Goal: Transaction & Acquisition: Purchase product/service

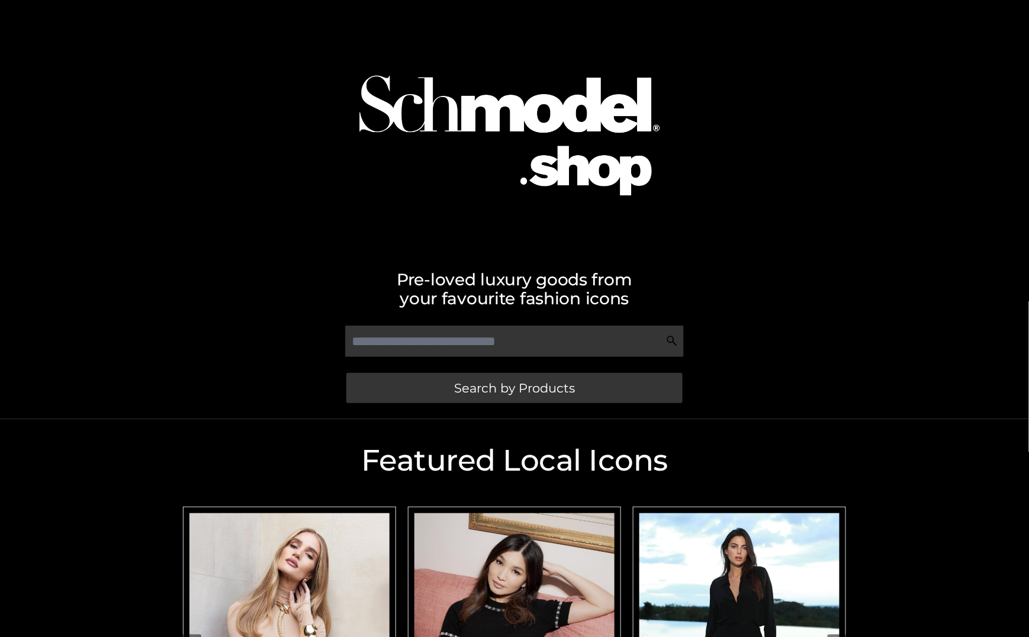
click at [348, 557] on img "Carousel Navigation" at bounding box center [289, 638] width 200 height 250
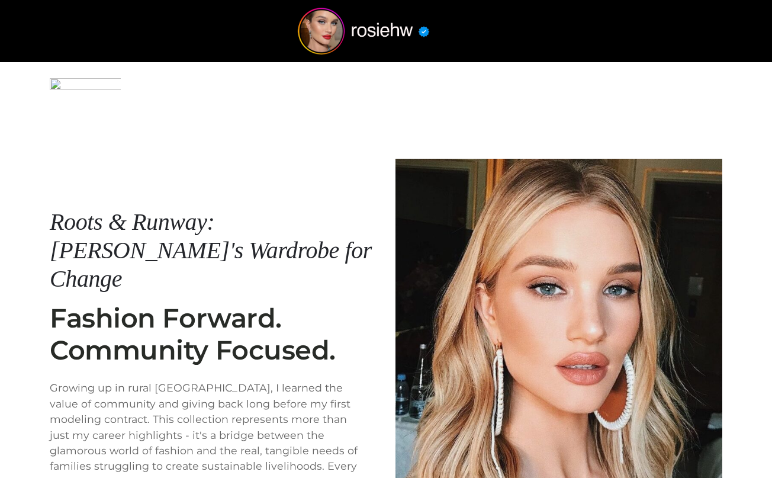
scroll to position [204, 0]
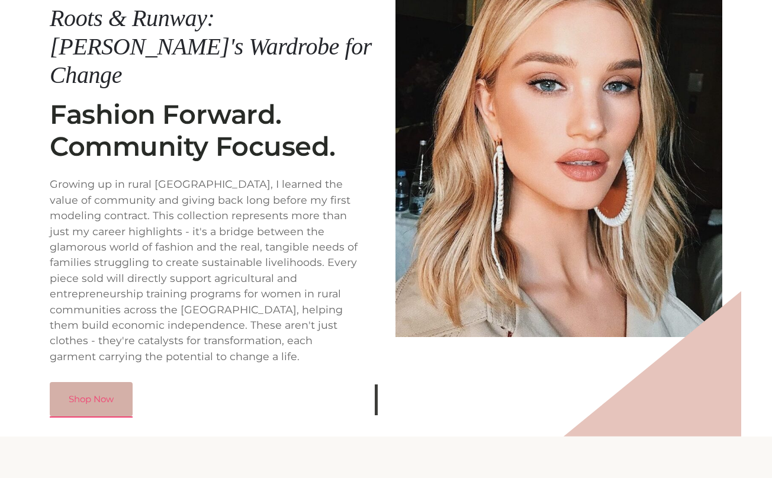
click at [123, 382] on link "Shop Now" at bounding box center [91, 399] width 83 height 34
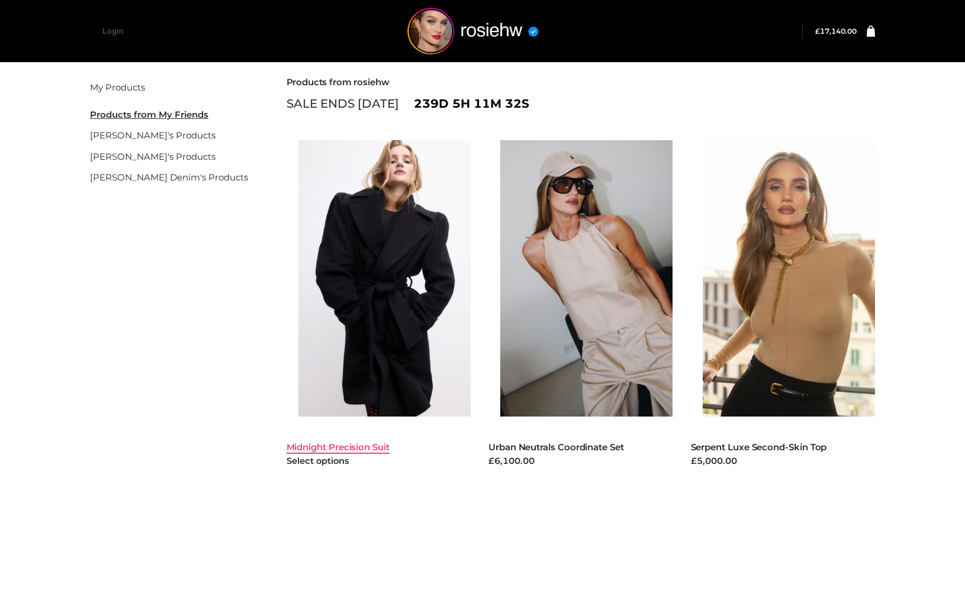
click at [360, 447] on link "Midnight Precision Suit" at bounding box center [337, 446] width 103 height 11
click at [613, 259] on img at bounding box center [592, 278] width 185 height 276
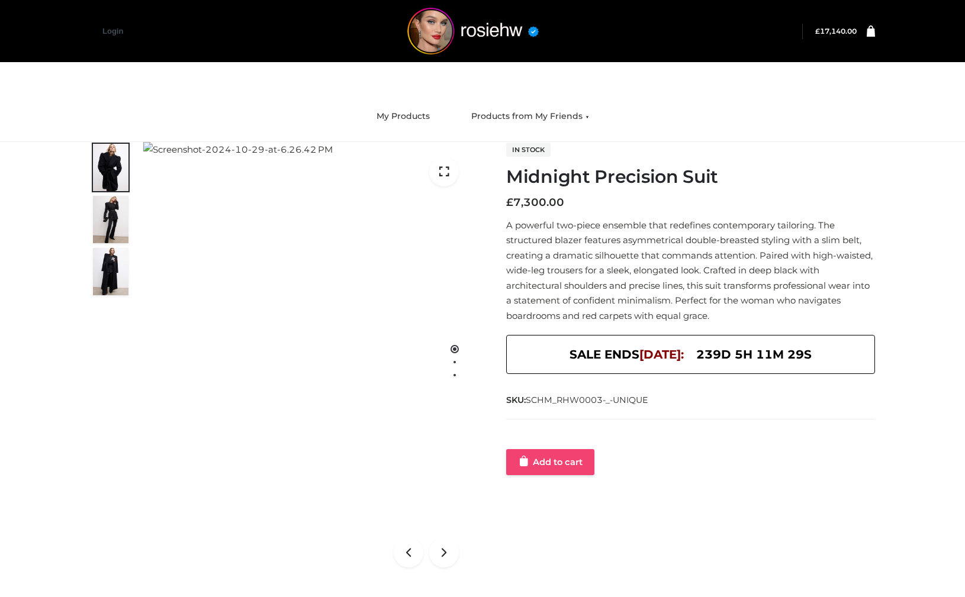
click at [568, 460] on link "Add to cart" at bounding box center [550, 462] width 88 height 26
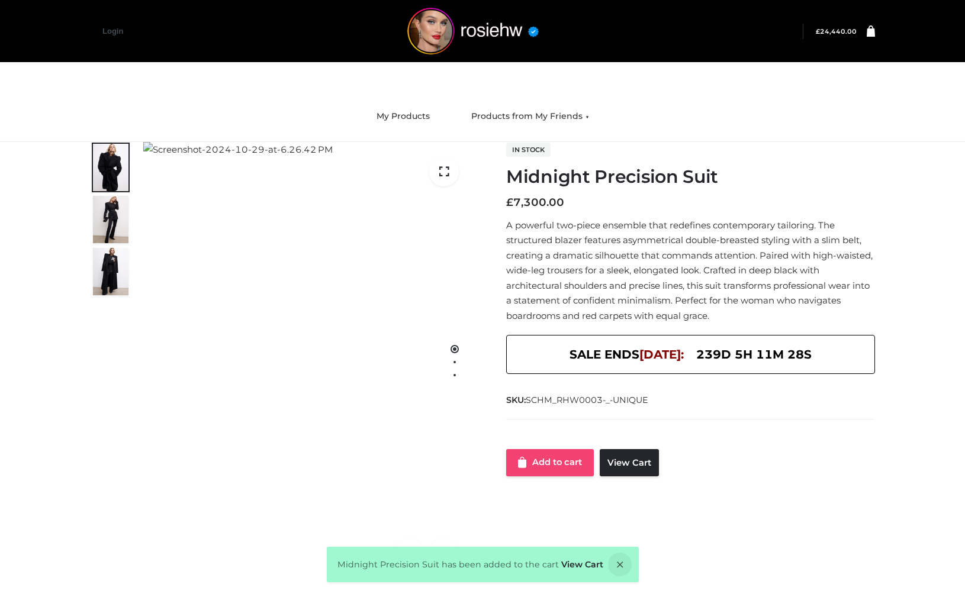
click at [566, 460] on link "Add to cart" at bounding box center [550, 462] width 88 height 27
click at [607, 573] on div "Midnight Precision Suit has been added to the cart View Cart" at bounding box center [483, 565] width 312 height 36
click at [615, 566] on icon at bounding box center [620, 565] width 24 height 24
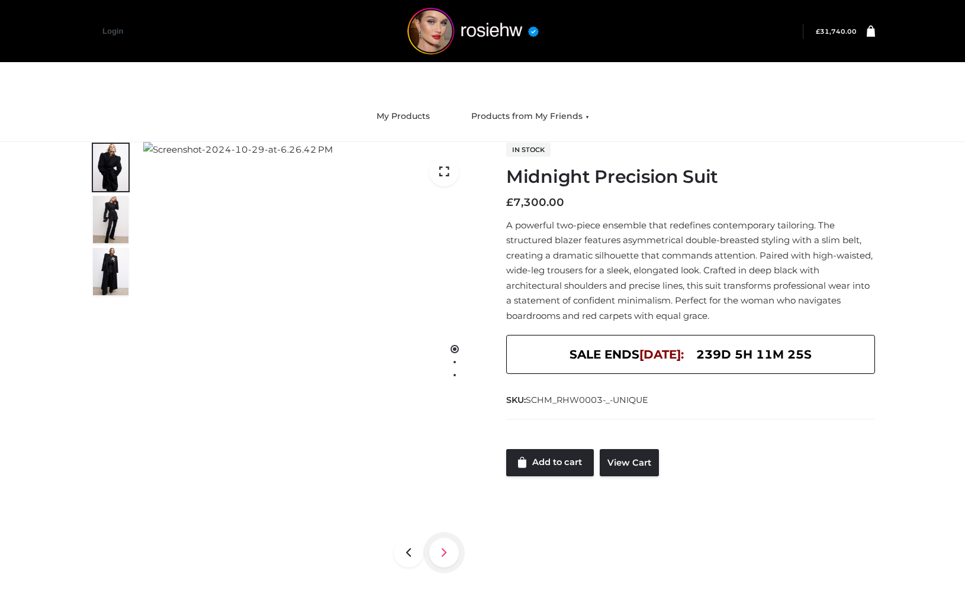
click at [441, 563] on icon at bounding box center [444, 553] width 30 height 30
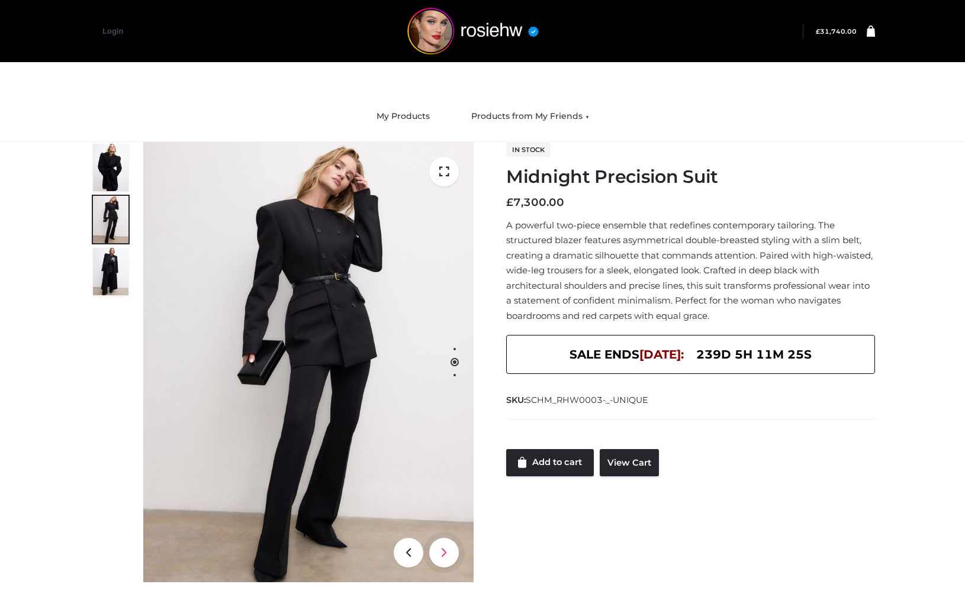
click at [441, 563] on icon at bounding box center [444, 553] width 30 height 30
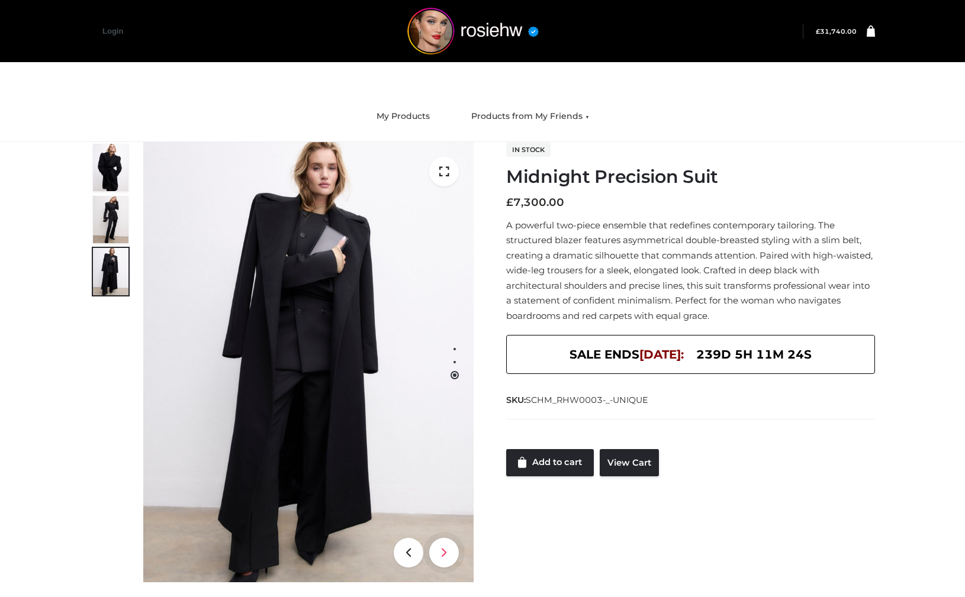
click at [441, 563] on icon at bounding box center [444, 553] width 30 height 30
click at [393, 553] on img at bounding box center [308, 362] width 330 height 440
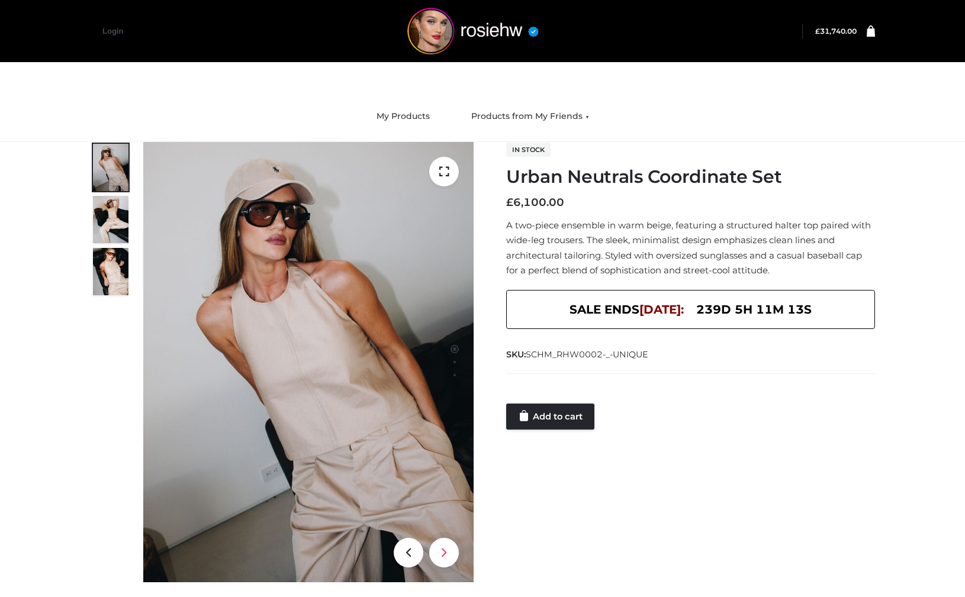
click at [439, 553] on icon at bounding box center [444, 553] width 30 height 30
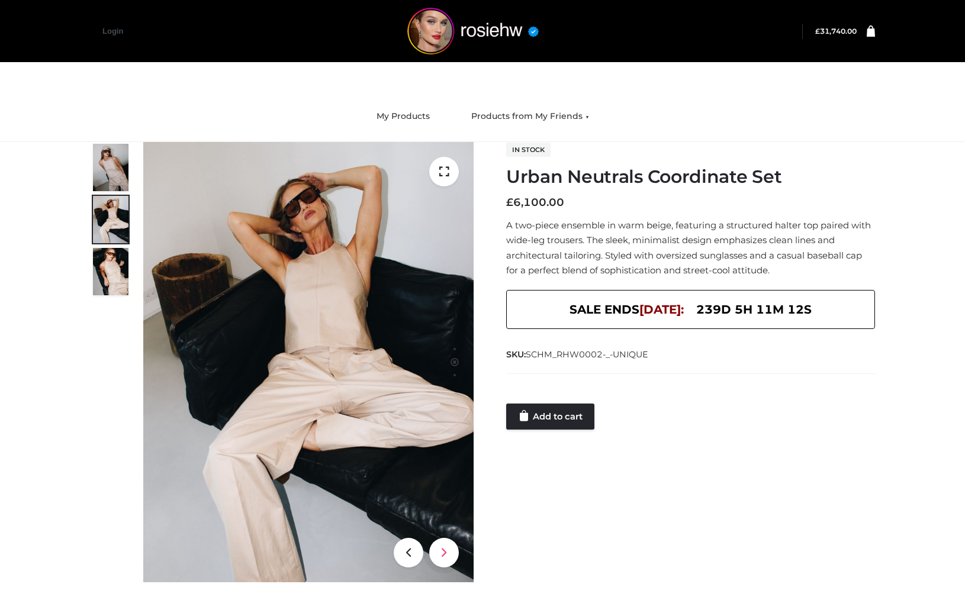
click at [439, 553] on icon at bounding box center [444, 553] width 30 height 30
